Goal: Navigation & Orientation: Find specific page/section

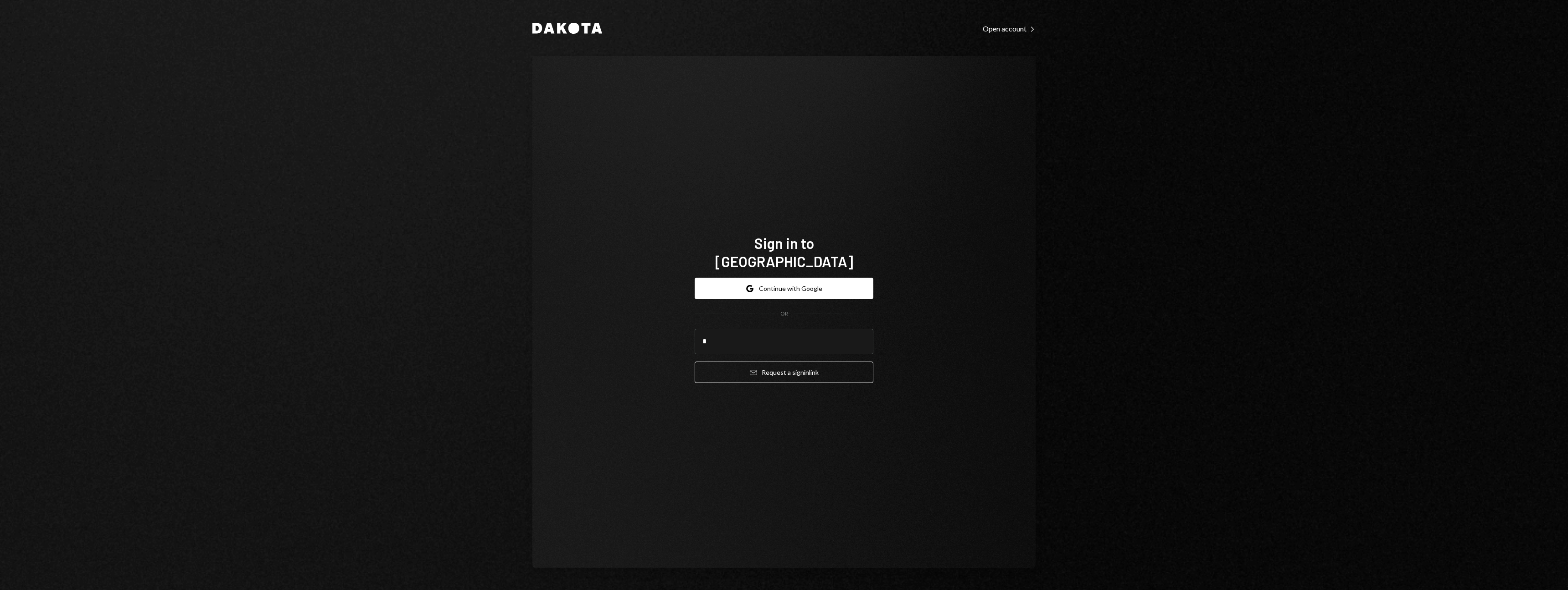
type input "**********"
click at [782, 365] on button "Email Request a sign in link" at bounding box center [784, 372] width 179 height 21
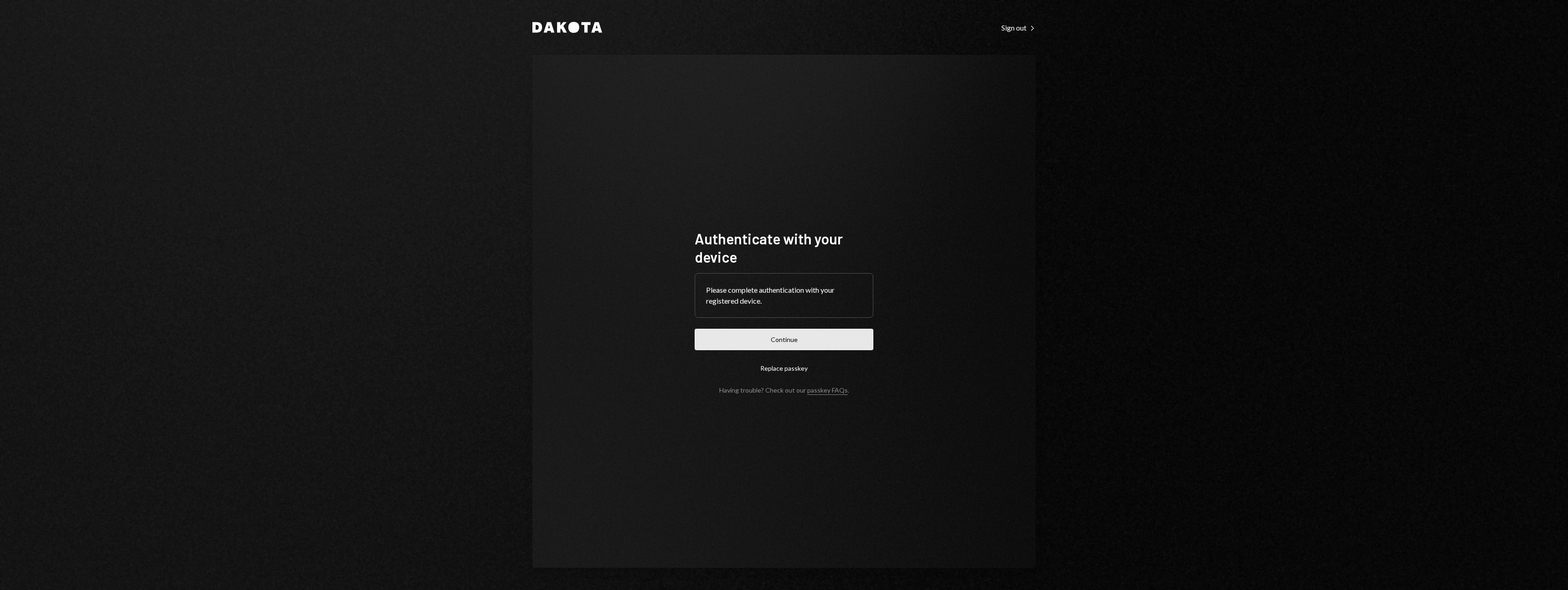
drag, startPoint x: 0, startPoint y: 0, endPoint x: 802, endPoint y: 335, distance: 869.2
click at [802, 335] on button "Continue" at bounding box center [784, 339] width 179 height 21
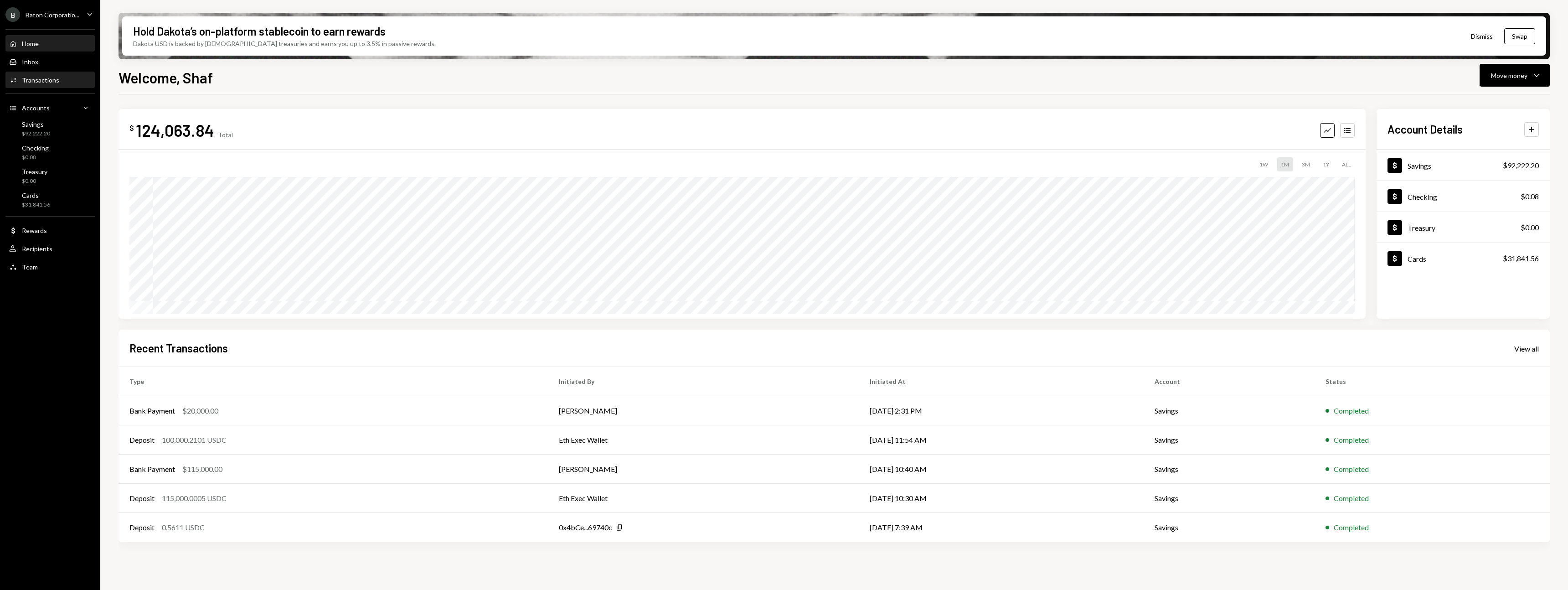
click at [54, 85] on div "Activities Transactions" at bounding box center [50, 80] width 82 height 15
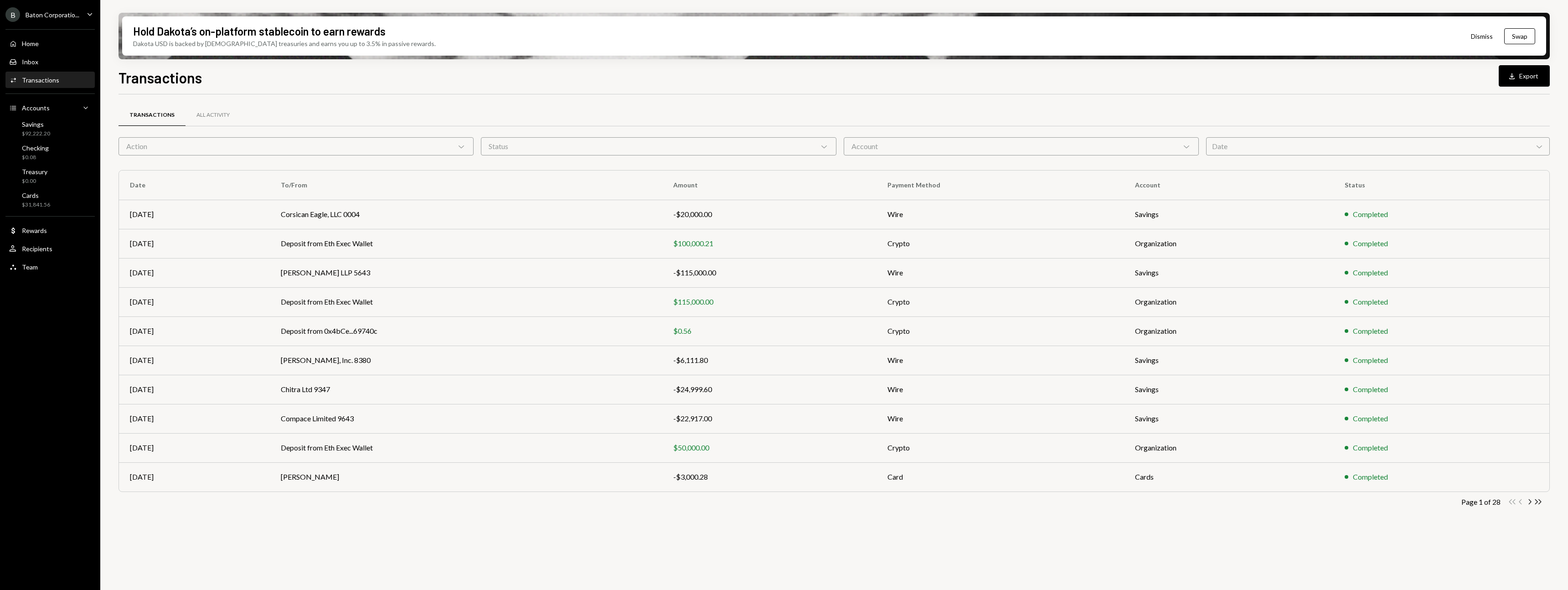
click at [339, 151] on div "Action Chevron Down" at bounding box center [296, 146] width 355 height 18
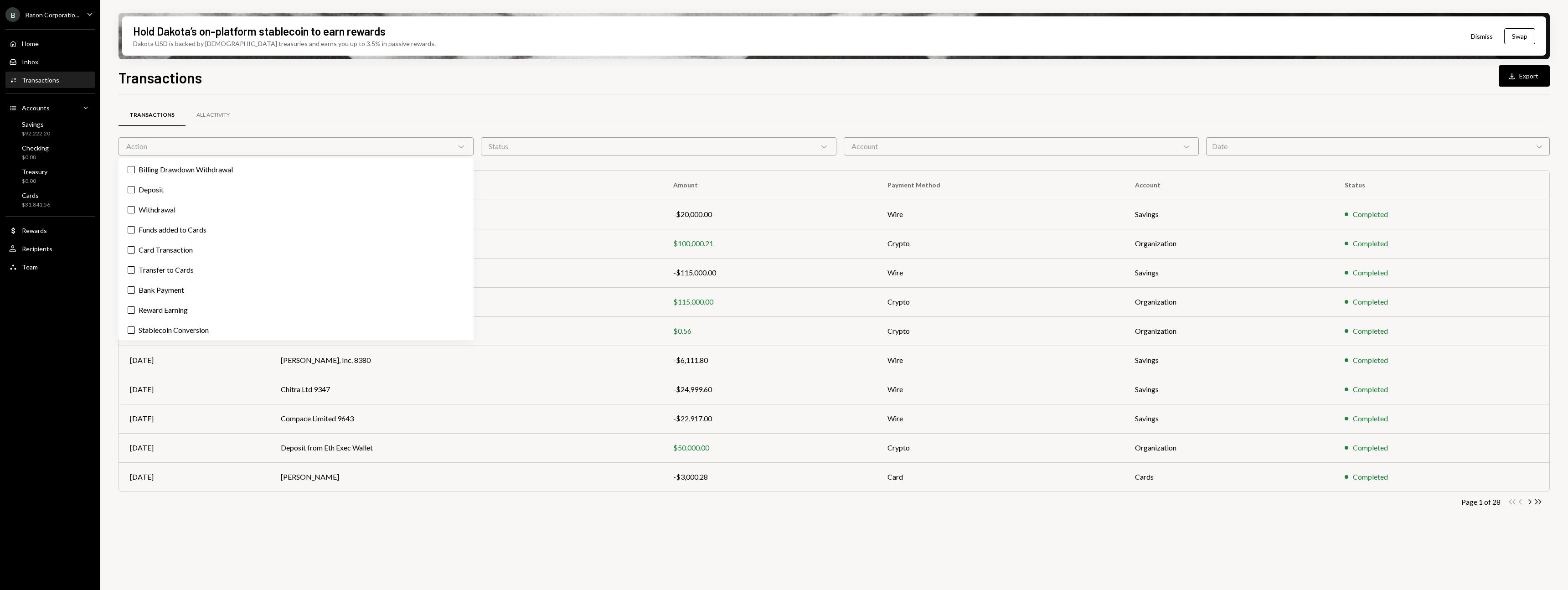
click at [340, 148] on div "Action Chevron Down" at bounding box center [296, 146] width 355 height 18
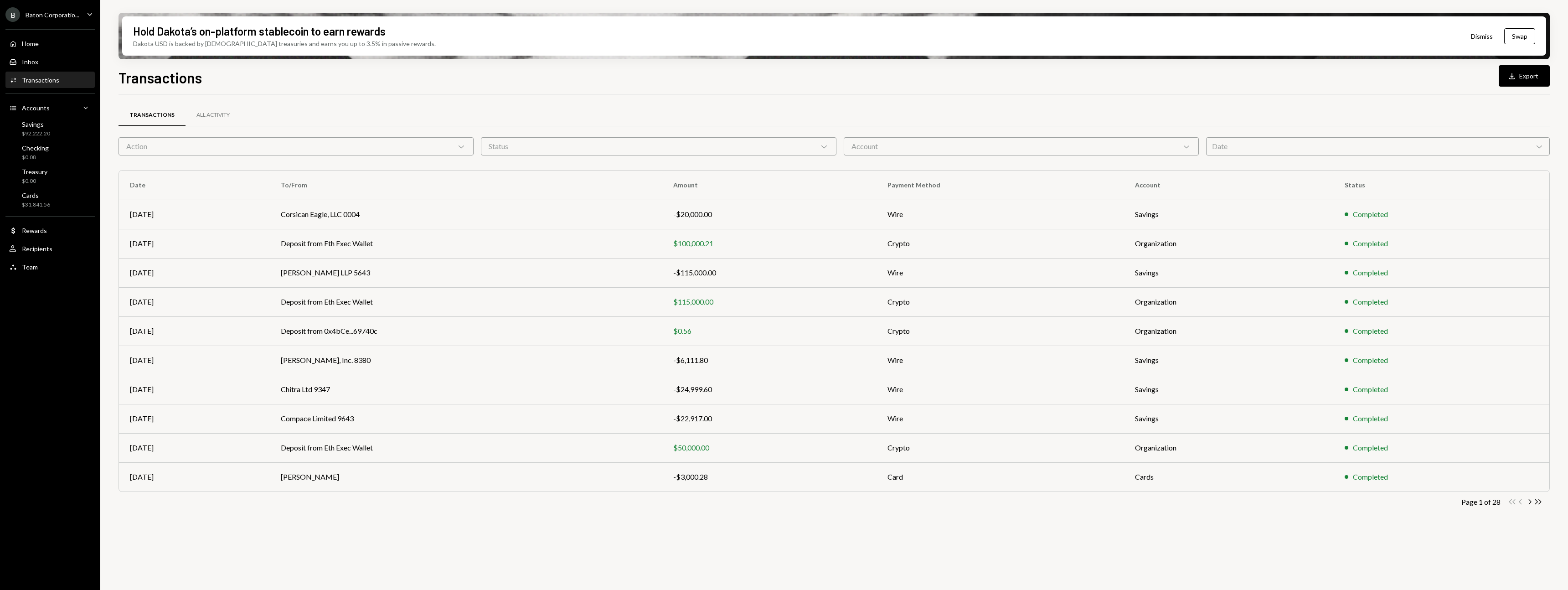
click at [540, 147] on div "Status Chevron Down" at bounding box center [658, 146] width 355 height 18
click at [539, 148] on div "Status Chevron Down" at bounding box center [658, 146] width 355 height 18
click at [46, 251] on div "Recipients" at bounding box center [37, 248] width 30 height 8
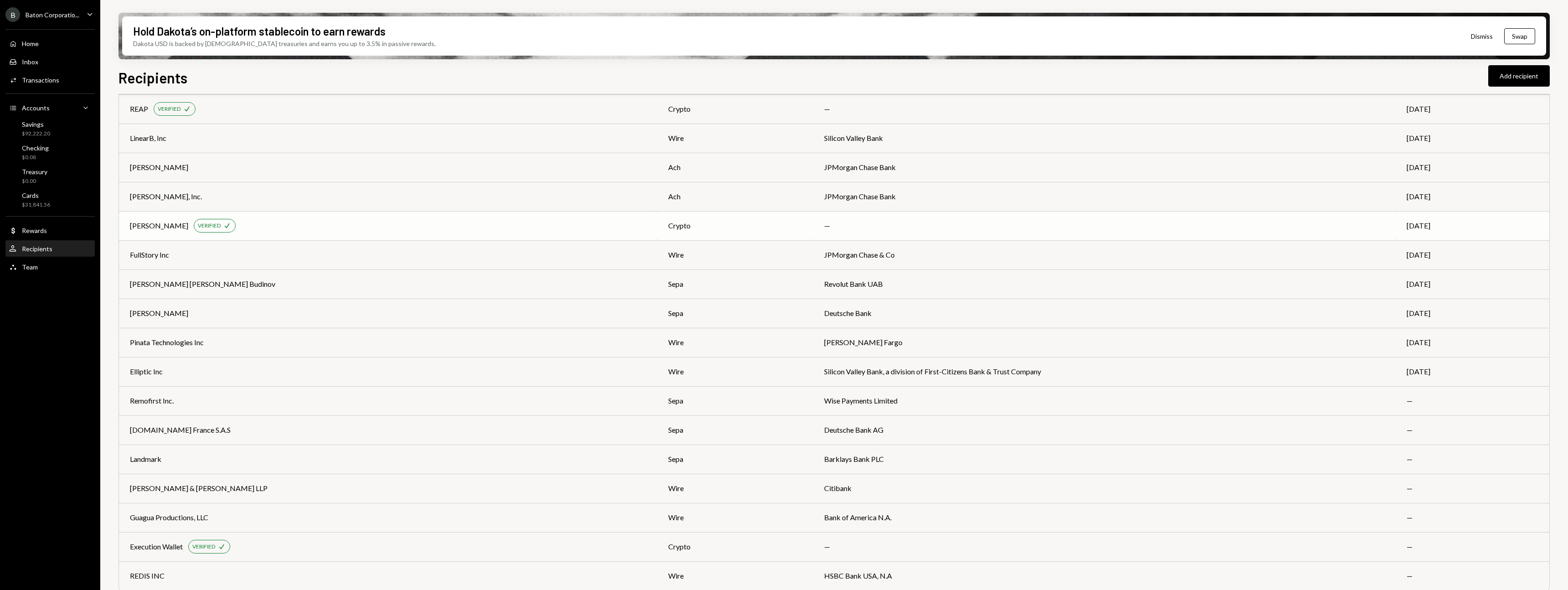
scroll to position [1174, 0]
